Goal: Information Seeking & Learning: Learn about a topic

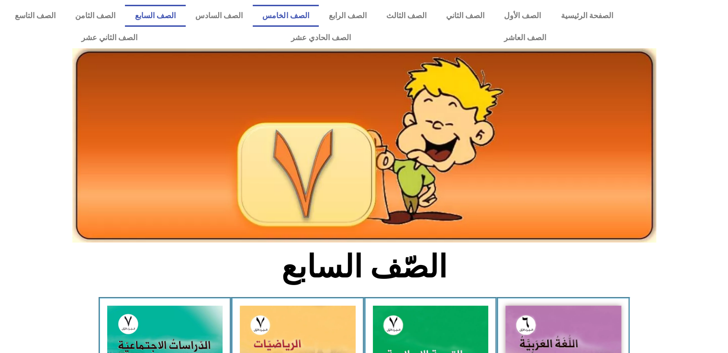
click at [310, 8] on link "الصف الخامس" at bounding box center [286, 16] width 66 height 22
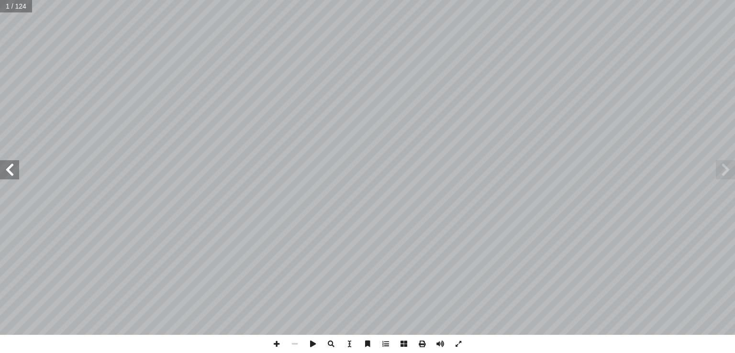
click at [11, 177] on span at bounding box center [9, 169] width 19 height 19
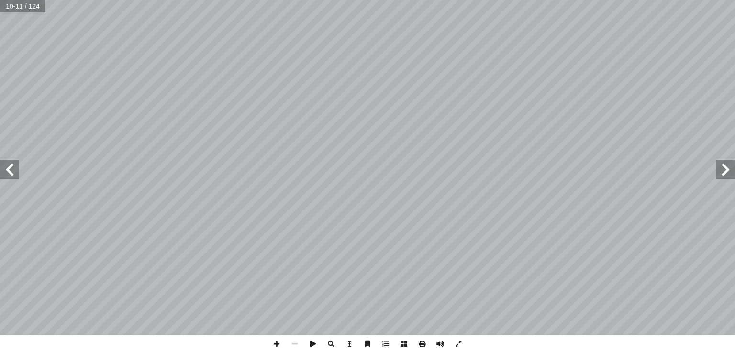
click at [11, 177] on span at bounding box center [9, 169] width 19 height 19
click at [727, 171] on span at bounding box center [725, 169] width 19 height 19
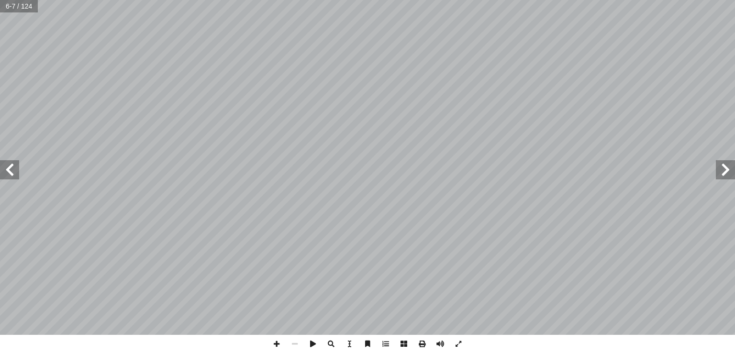
click at [5, 169] on span at bounding box center [9, 169] width 19 height 19
